Goal: Check status

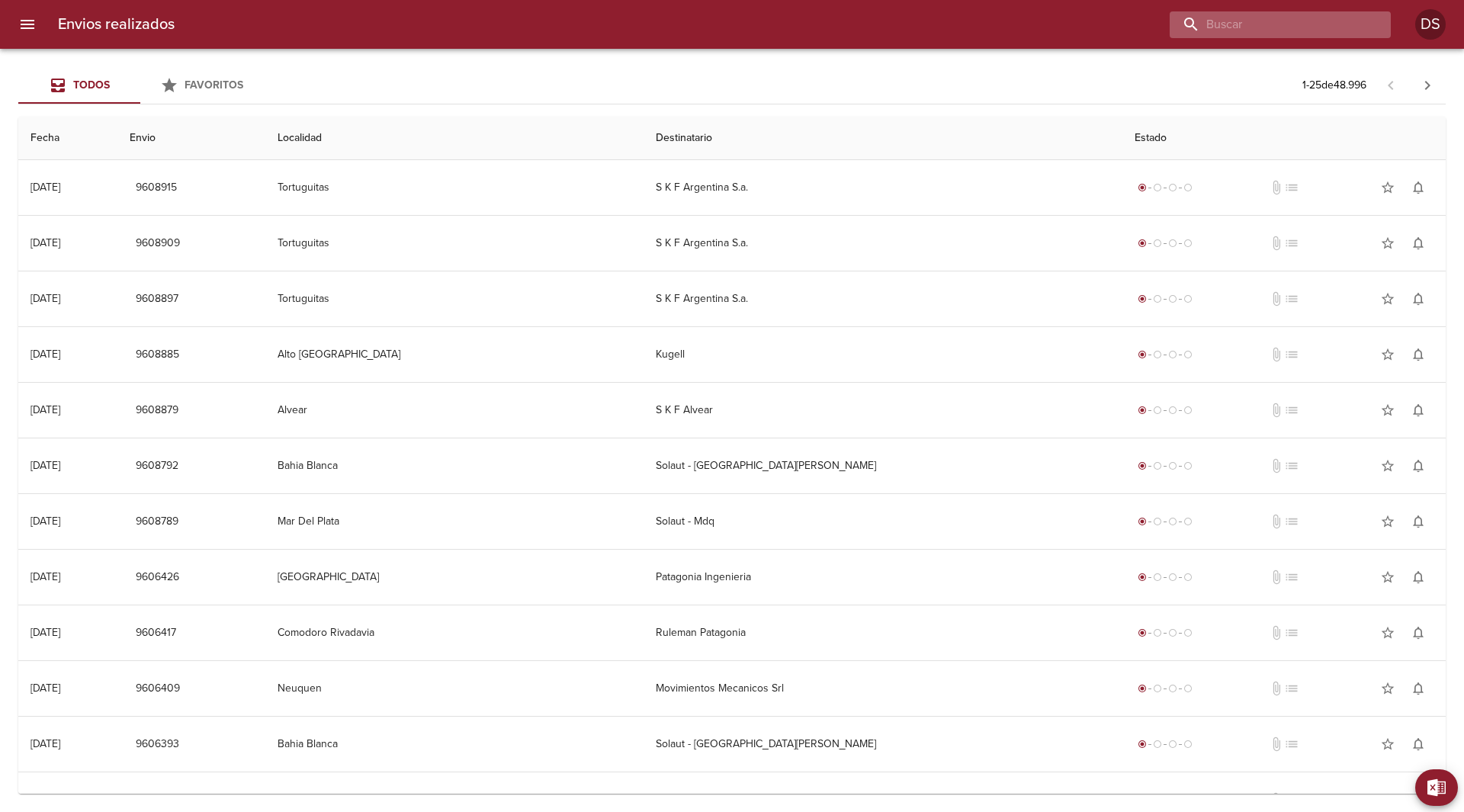
click at [1300, 33] on input "buscar" at bounding box center [1266, 25] width 195 height 27
paste input "88962"
type input "88962"
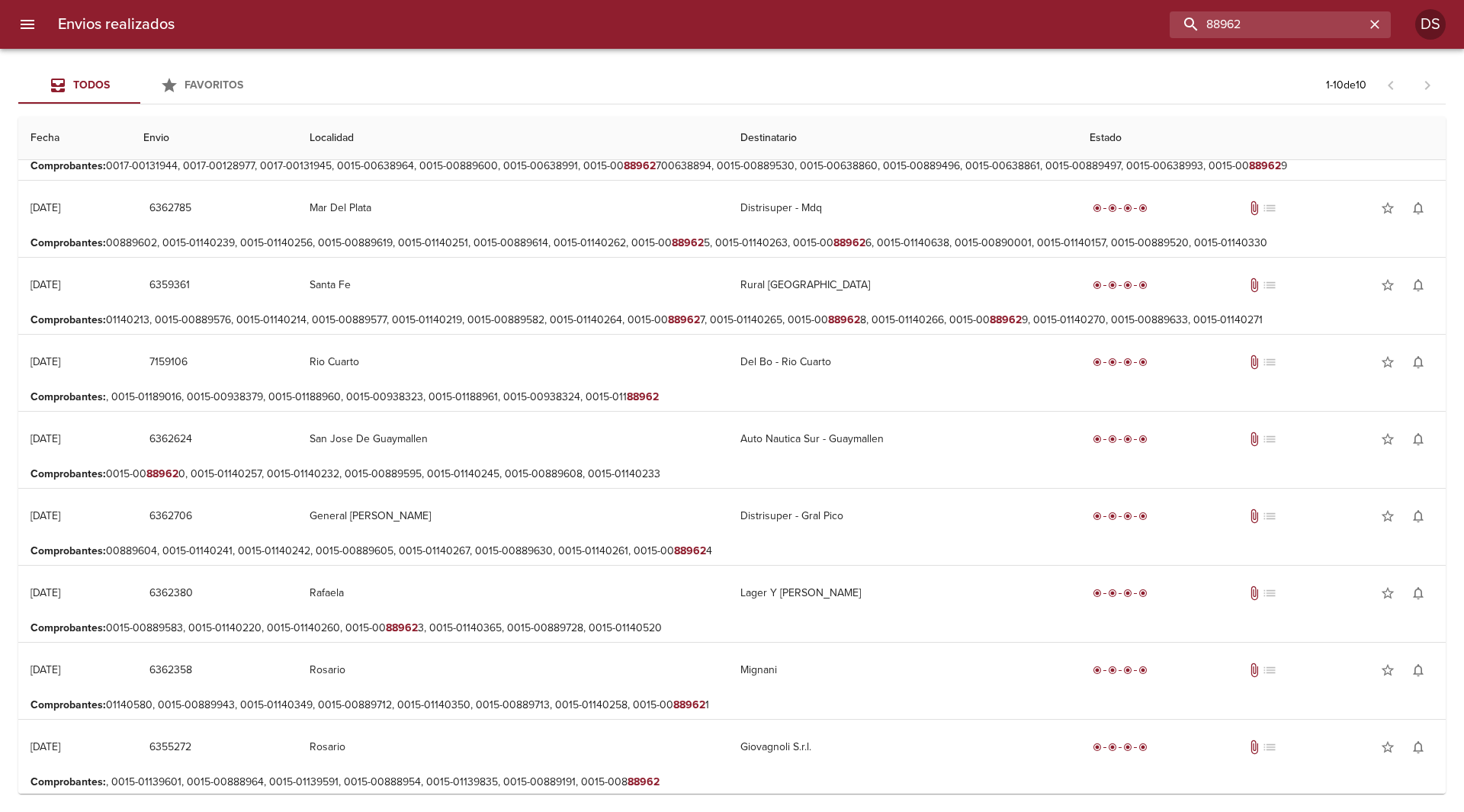
scroll to position [137, 0]
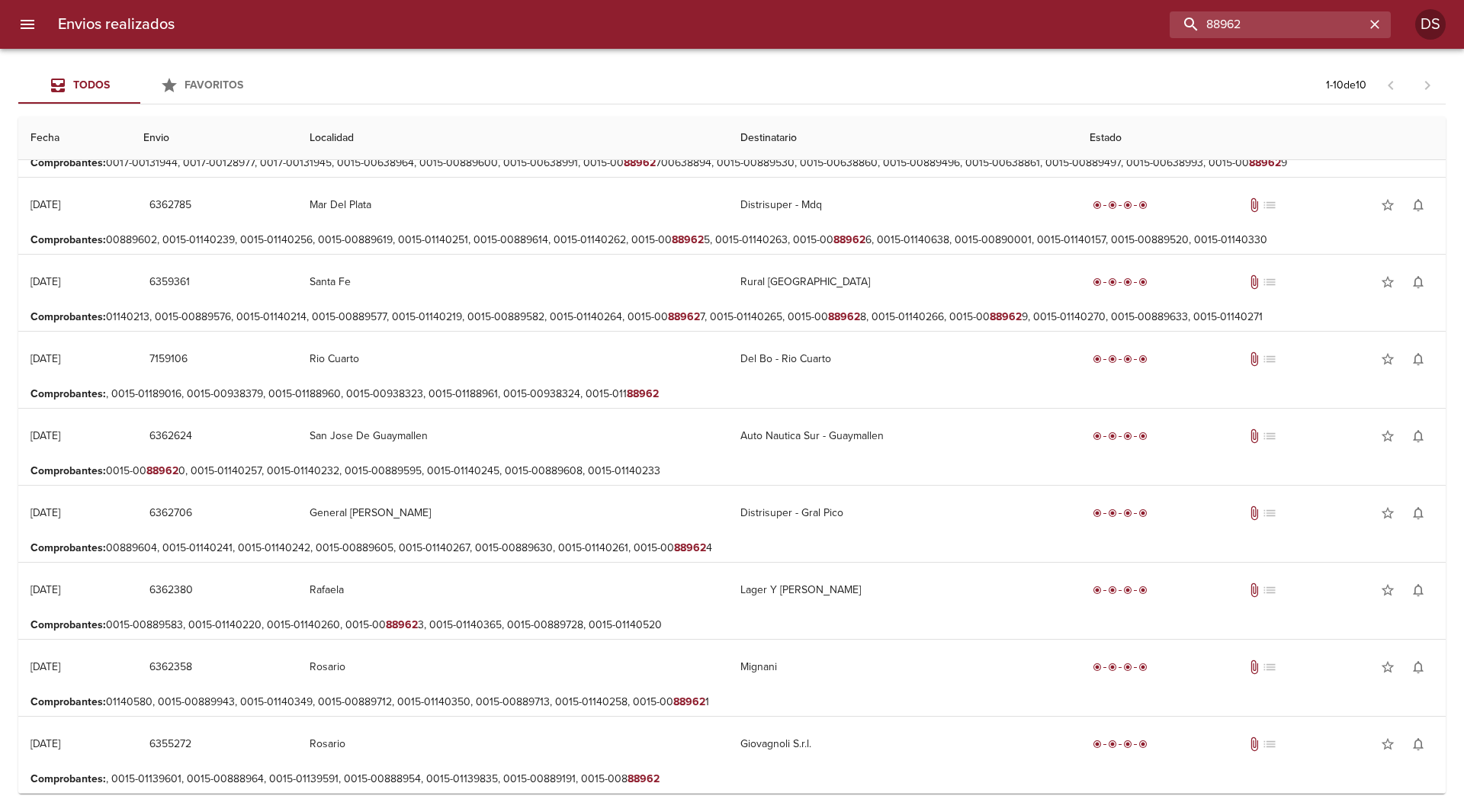
drag, startPoint x: 1265, startPoint y: 12, endPoint x: 927, endPoint y: 116, distance: 353.6
click at [927, 0] on div "Envios realizados 88962 DS Todos Favoritos 1 - 10 de 10 Fecha Envio Localidad D…" at bounding box center [732, 0] width 1464 height 0
click at [24, 15] on icon "menu" at bounding box center [28, 24] width 19 height 19
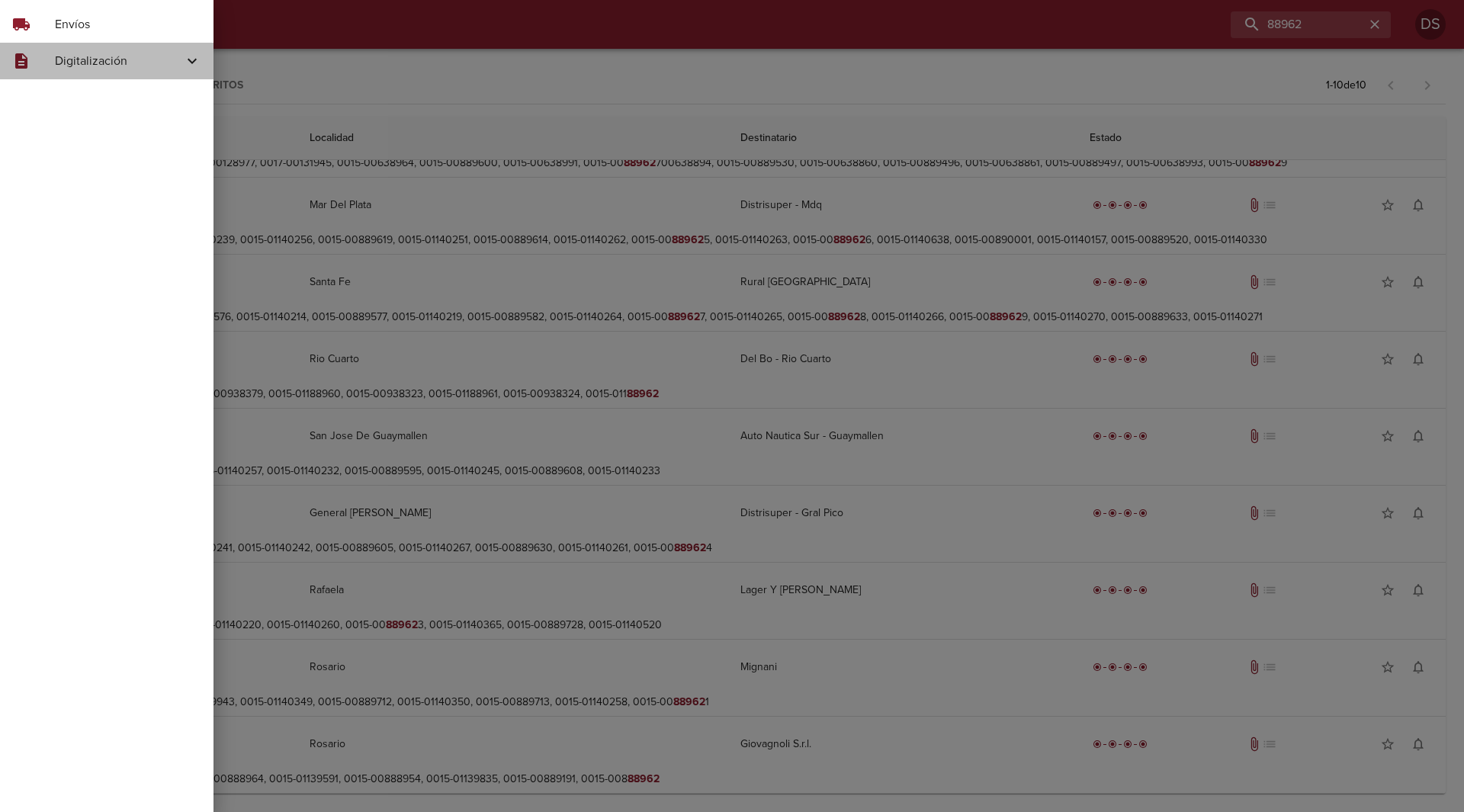
click at [74, 61] on span "Digitalización" at bounding box center [119, 61] width 128 height 19
click at [121, 152] on span "Skf Remitos" at bounding box center [125, 154] width 153 height 15
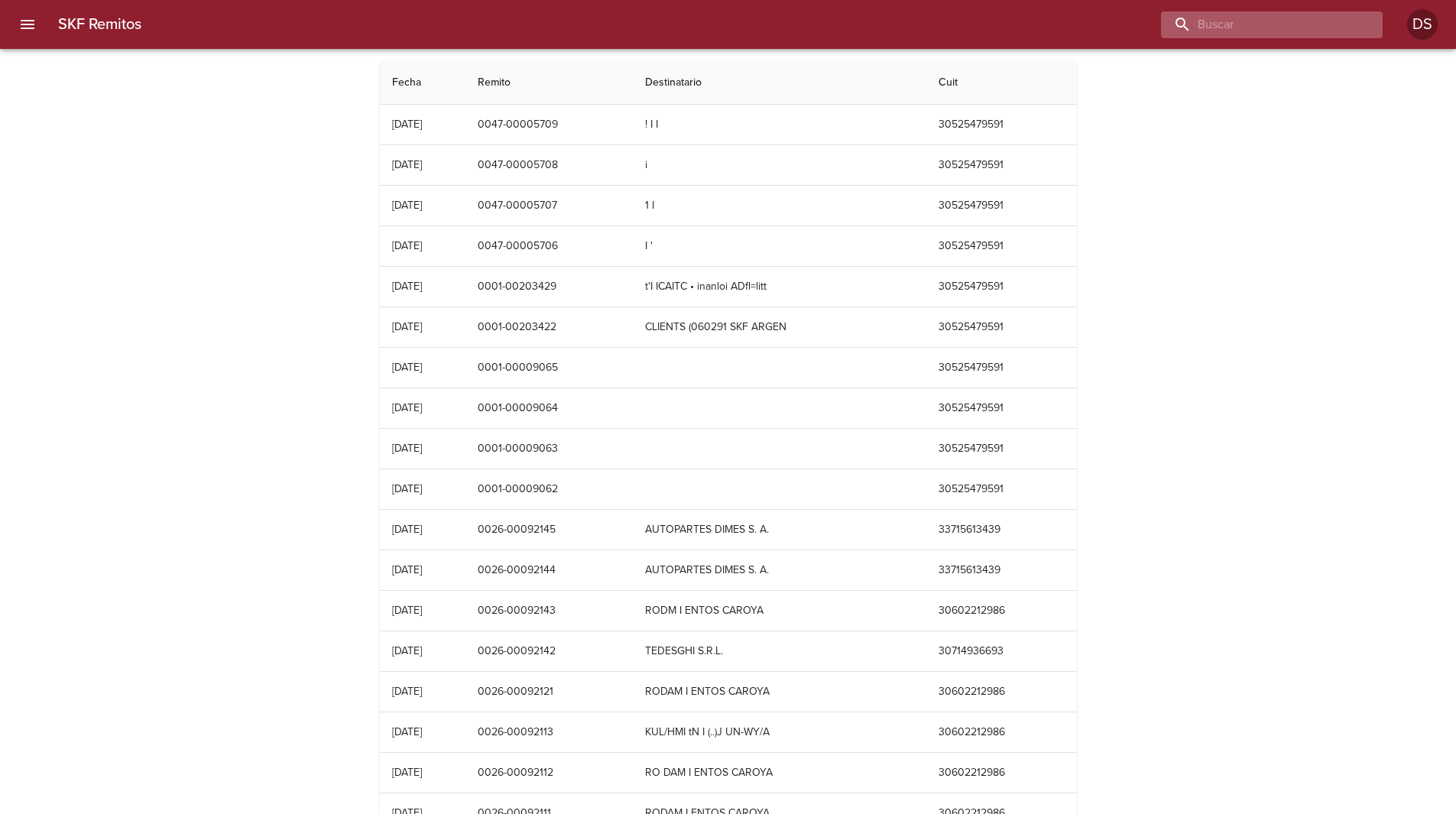
click at [1322, 28] on input "buscar" at bounding box center [1258, 25] width 195 height 27
paste input "88962"
type input "88962"
